Goal: Task Accomplishment & Management: Use online tool/utility

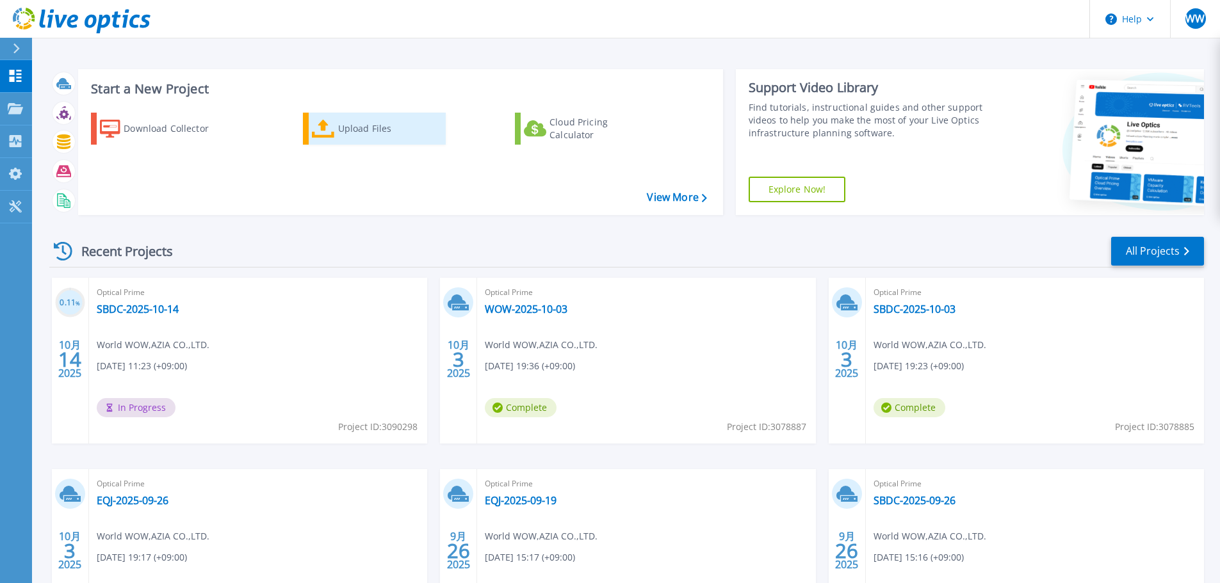
click at [362, 132] on div "Upload Files" at bounding box center [389, 129] width 102 height 26
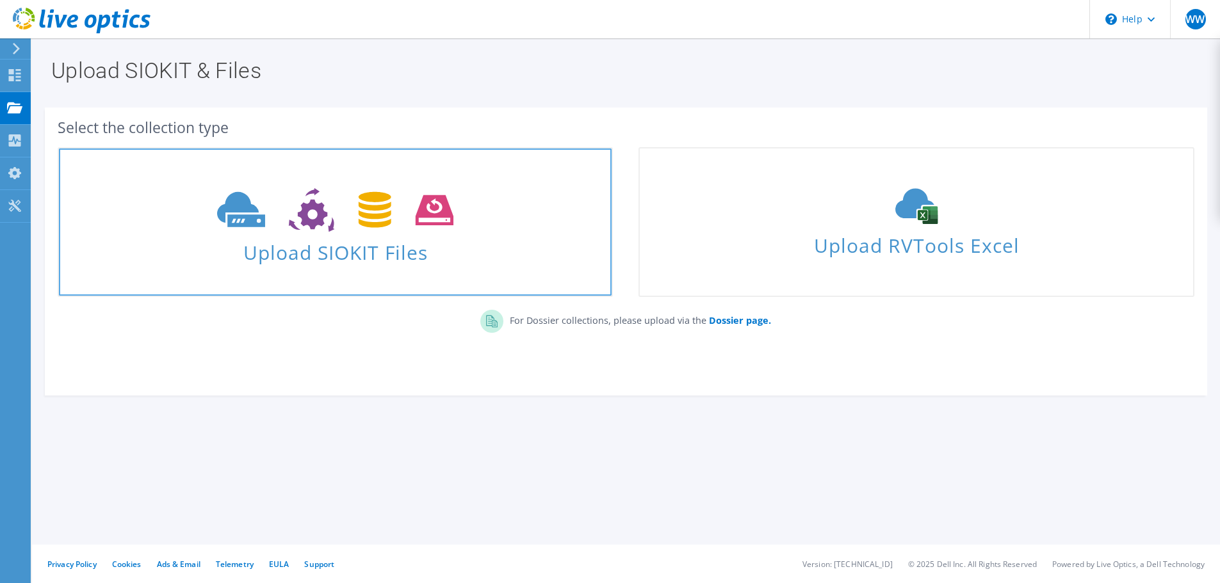
click at [310, 215] on icon at bounding box center [335, 210] width 236 height 44
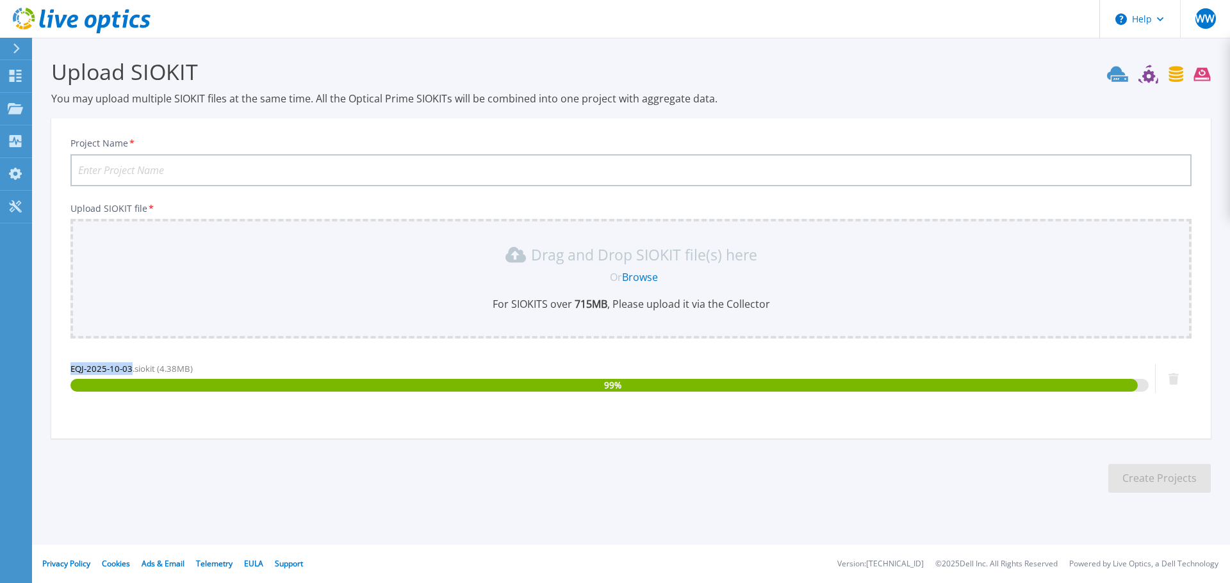
drag, startPoint x: 70, startPoint y: 369, endPoint x: 129, endPoint y: 369, distance: 58.9
click at [129, 369] on span "EQJ-2025-10-03.siokit (4.38MB)" at bounding box center [131, 369] width 122 height 12
copy span "EQJ-2025-10-03"
click at [169, 162] on input "Project Name *" at bounding box center [630, 170] width 1121 height 32
paste input "EQJ-2025-10-03"
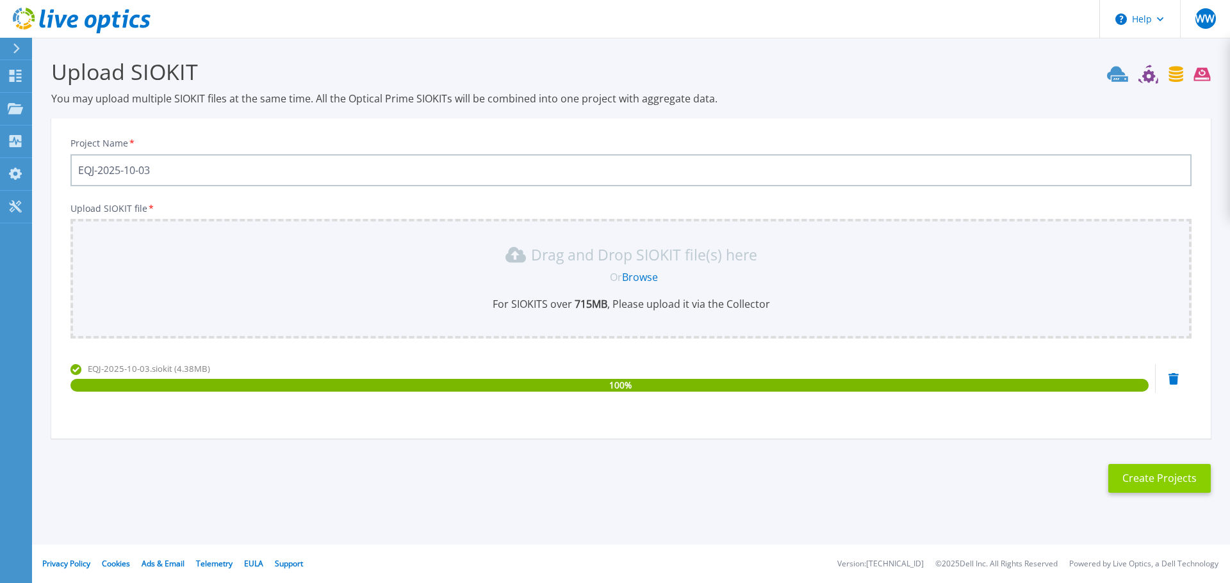
type input "EQJ-2025-10-03"
click at [1170, 487] on button "Create Projects" at bounding box center [1159, 478] width 102 height 29
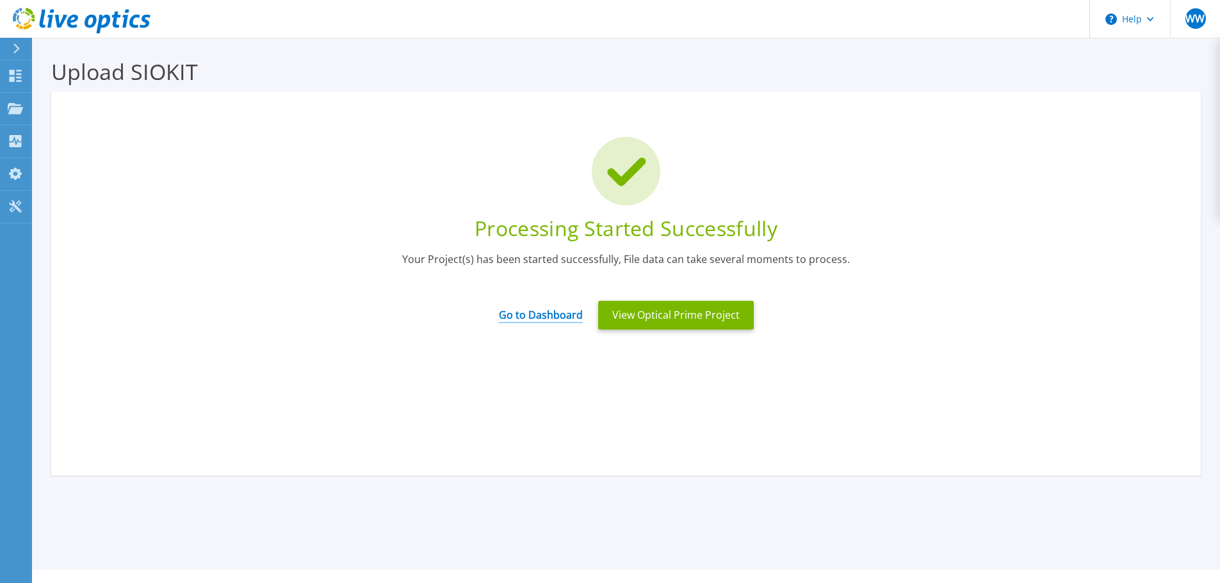
click at [558, 307] on link "Go to Dashboard" at bounding box center [541, 310] width 84 height 25
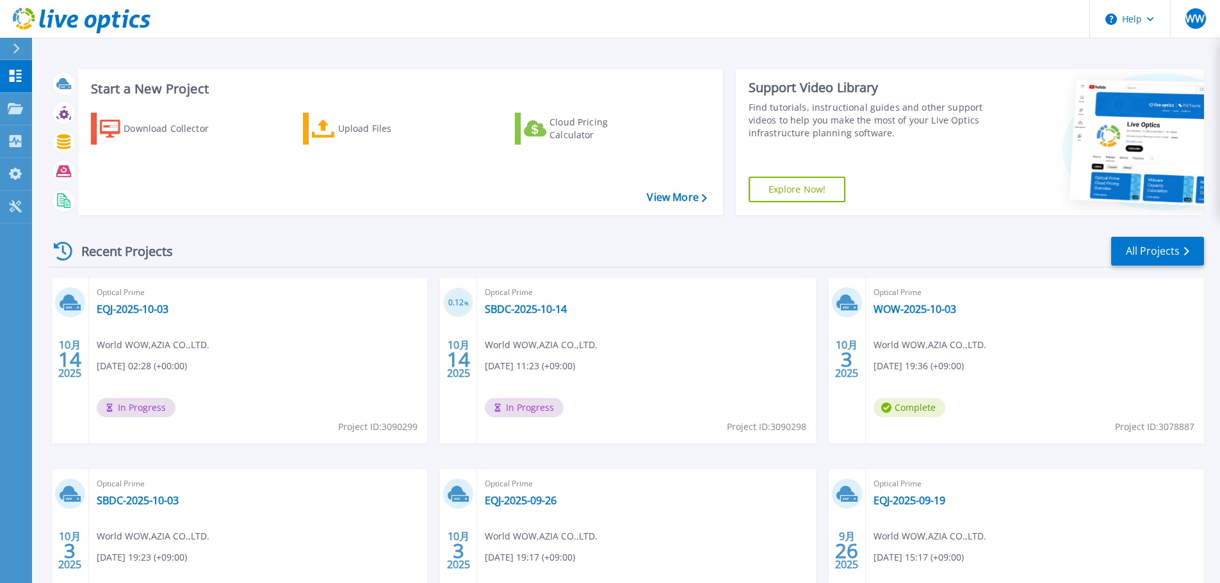
scroll to position [126, 0]
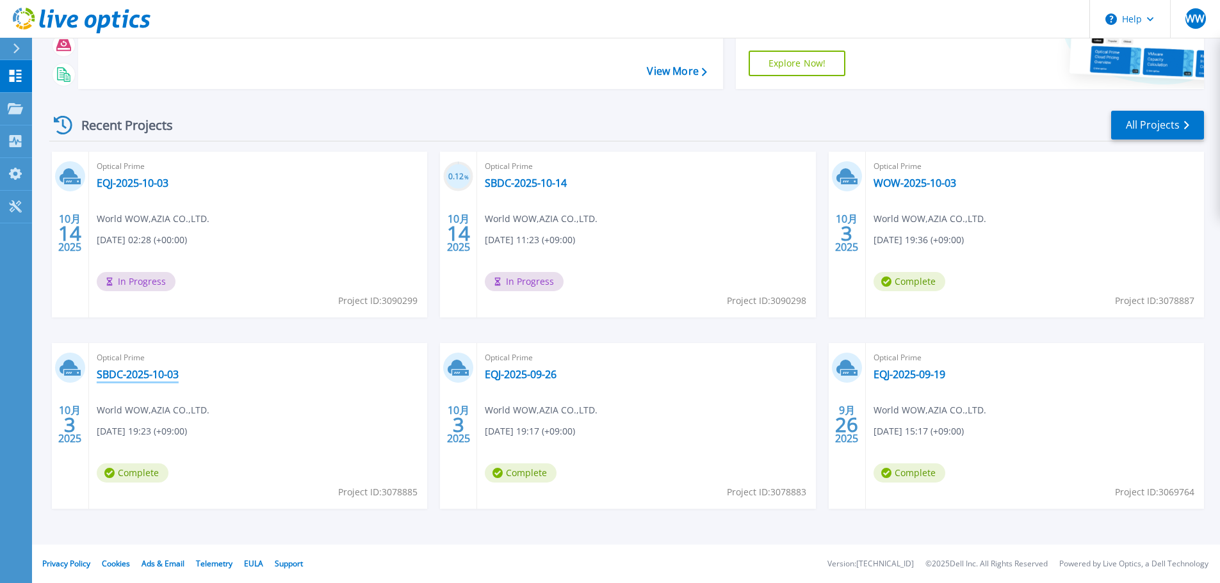
click at [168, 376] on link "SBDC-2025-10-03" at bounding box center [138, 374] width 82 height 13
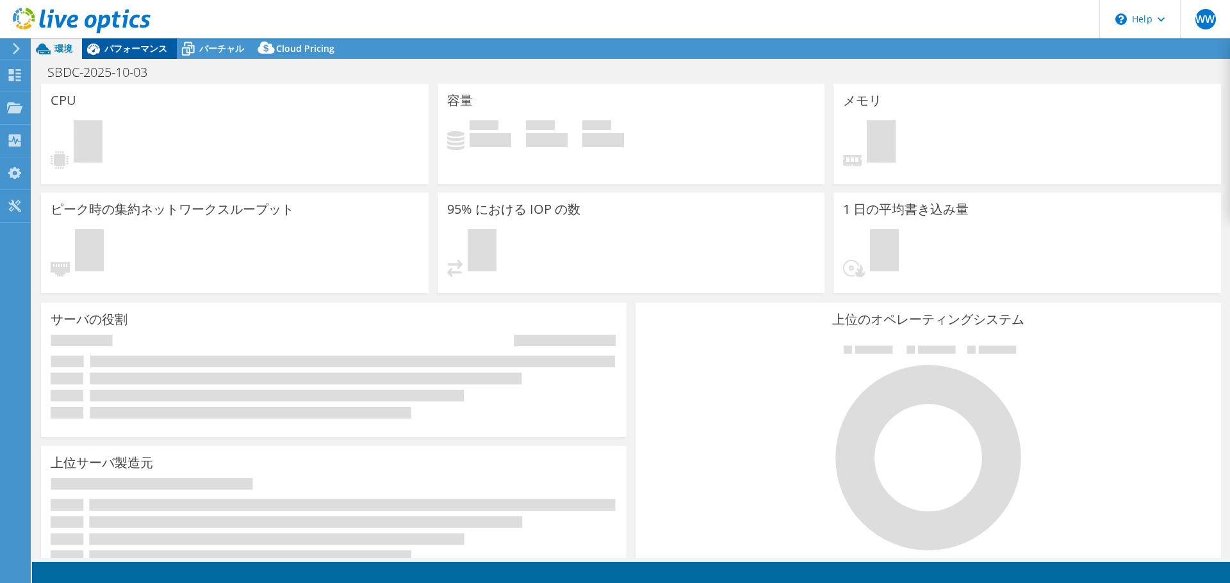
click at [126, 47] on span "パフォーマンス" at bounding box center [135, 48] width 63 height 12
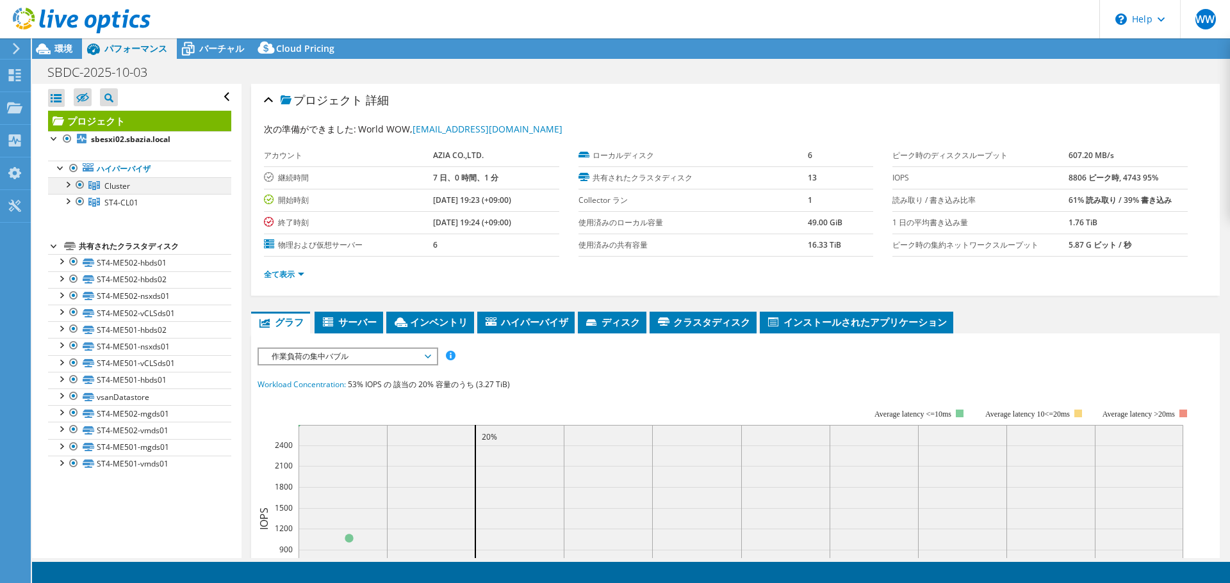
click at [81, 183] on div at bounding box center [80, 184] width 13 height 15
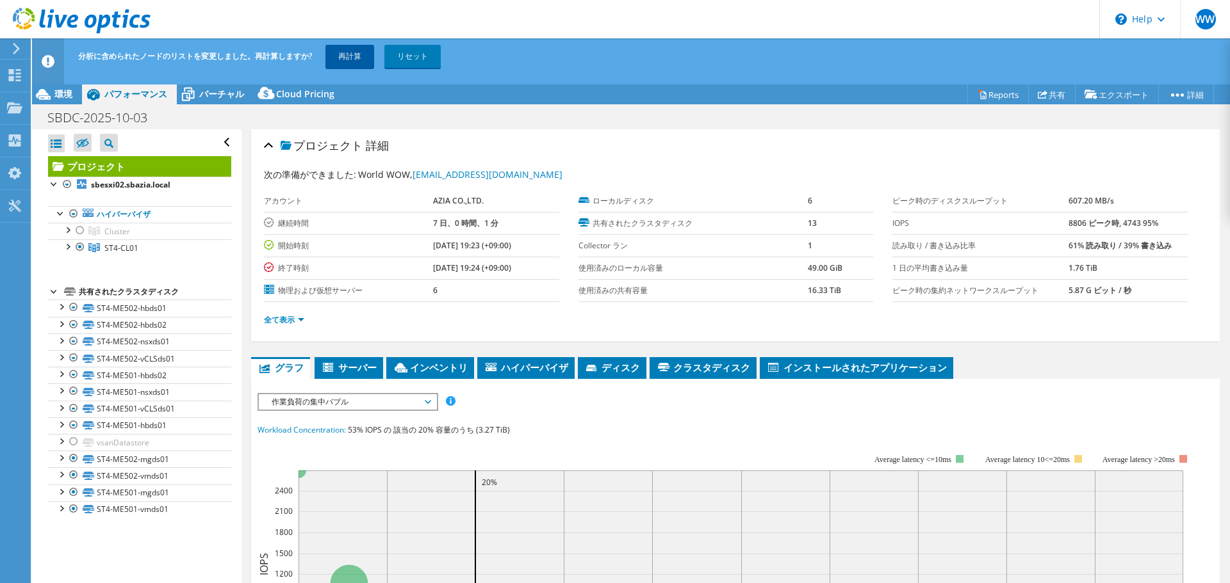
click at [354, 65] on link "再計算" at bounding box center [349, 56] width 49 height 23
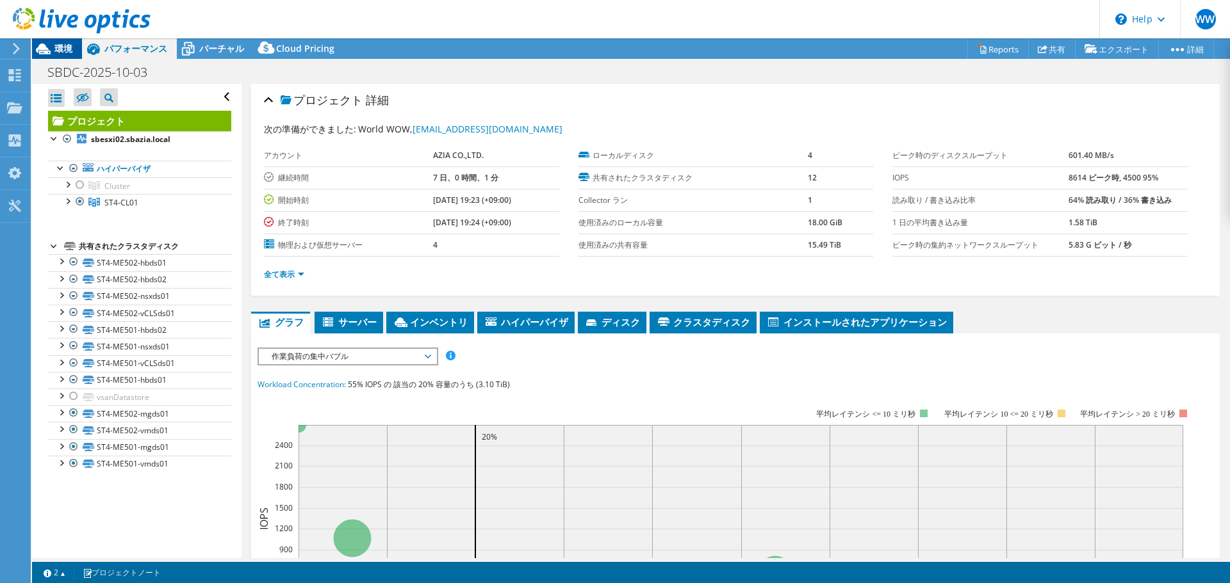
click at [66, 53] on span "環境" at bounding box center [63, 48] width 18 height 12
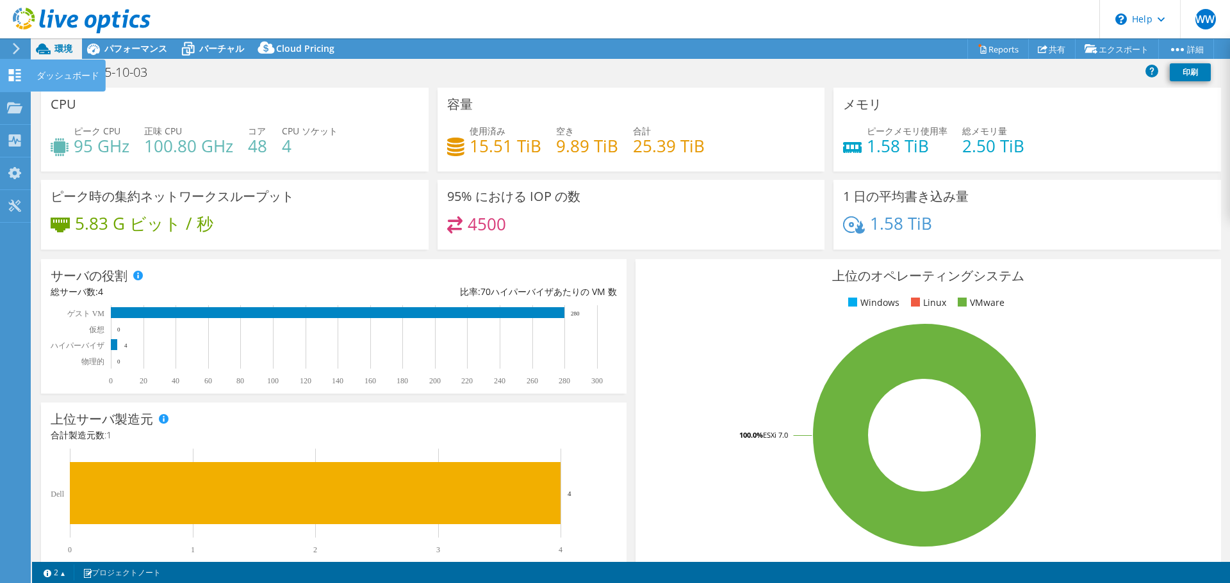
click at [10, 77] on use at bounding box center [15, 75] width 12 height 12
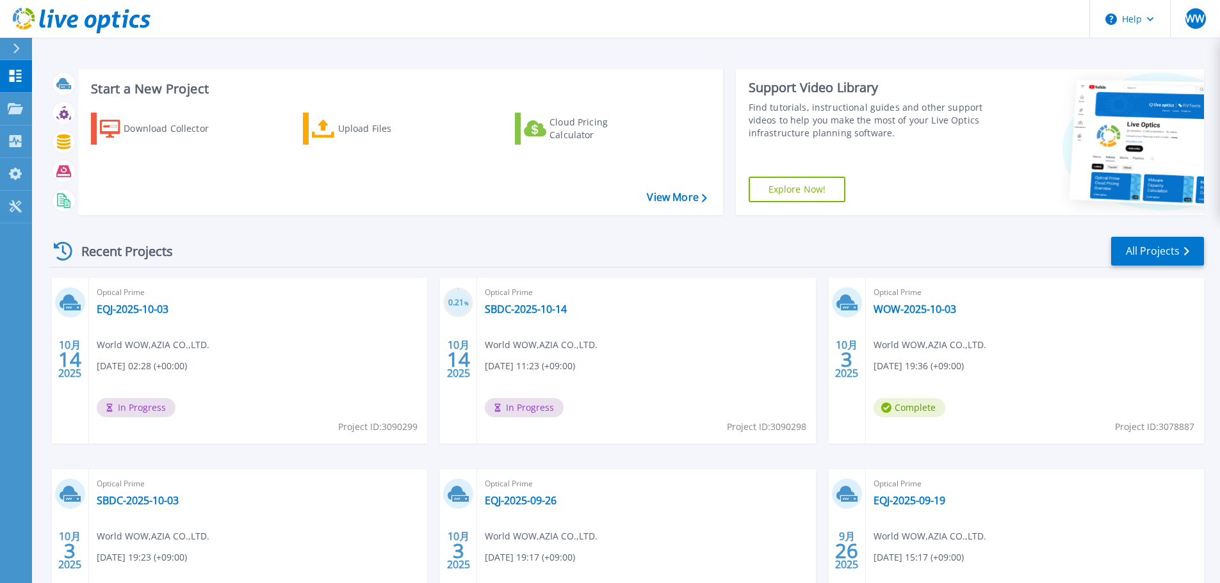
scroll to position [64, 0]
